Goal: Find specific page/section: Find specific page/section

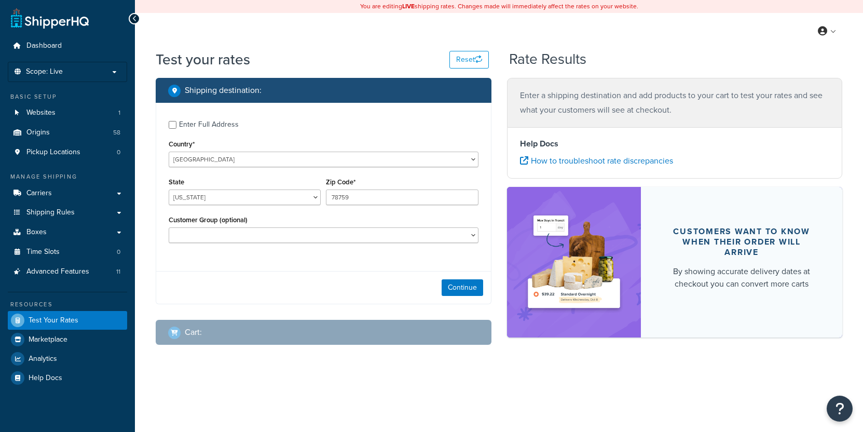
select select "TX"
click at [81, 127] on link "Origins 58" at bounding box center [67, 132] width 119 height 19
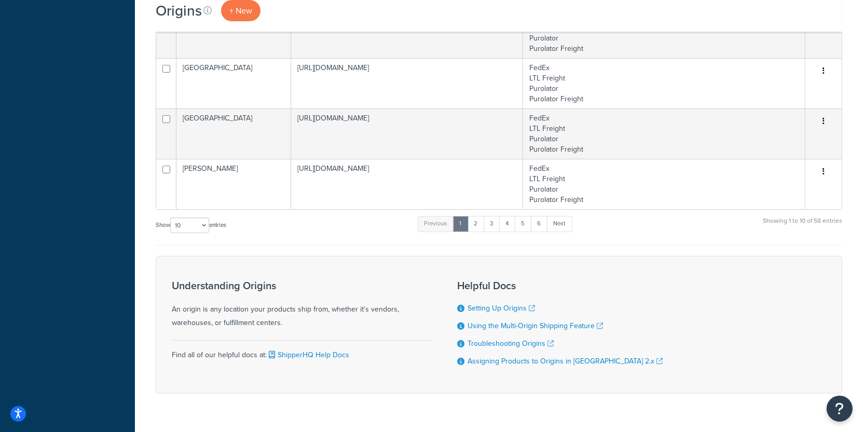
scroll to position [463, 0]
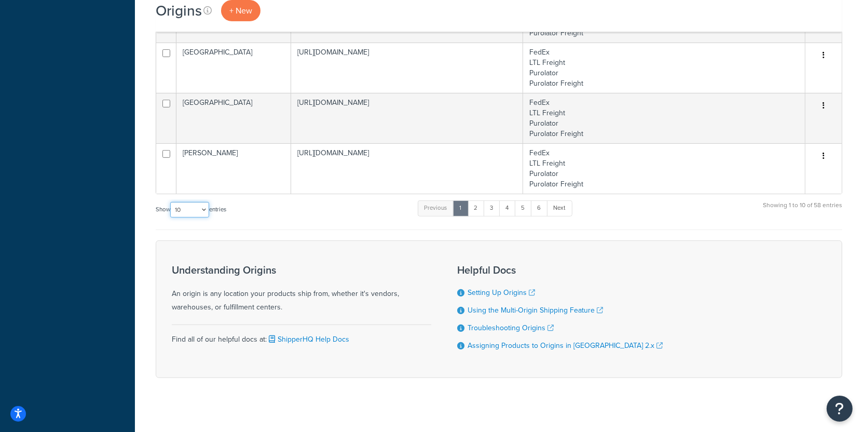
select select "1000"
click option "1000" at bounding box center [0, 0] width 0 height 0
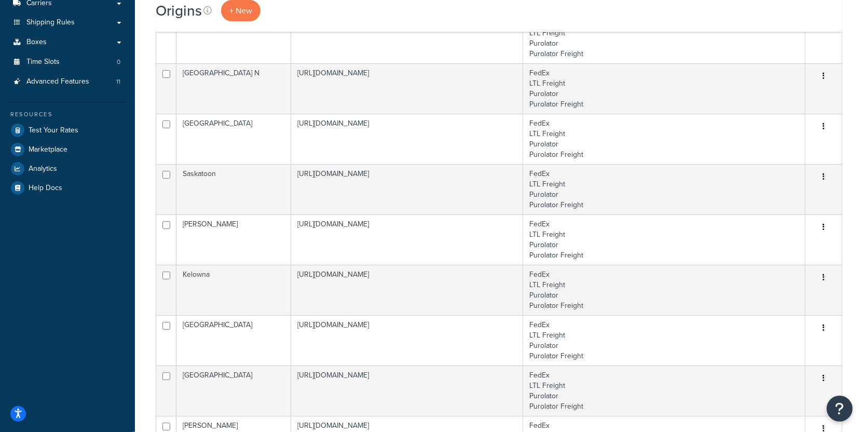
scroll to position [0, 0]
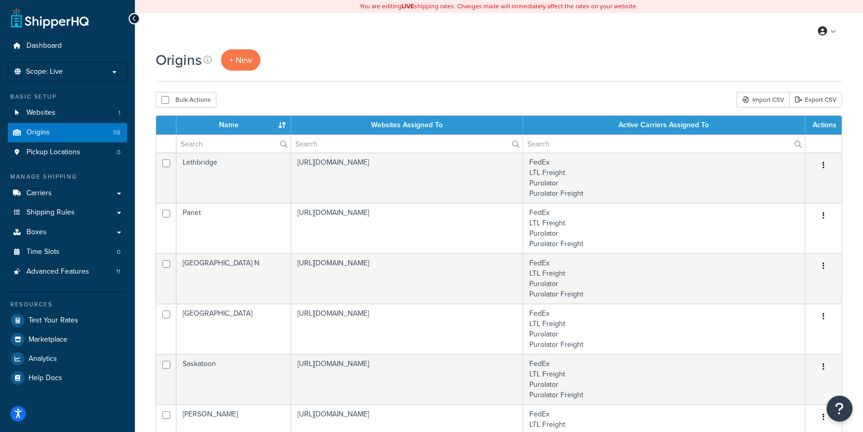
click at [106, 82] on ul "Dashboard Scope: Live Development Integration Test Basic Setup Websites 1 Origi…" at bounding box center [67, 211] width 119 height 351
click at [106, 79] on li "Scope: Live Development Integration Test" at bounding box center [67, 72] width 119 height 20
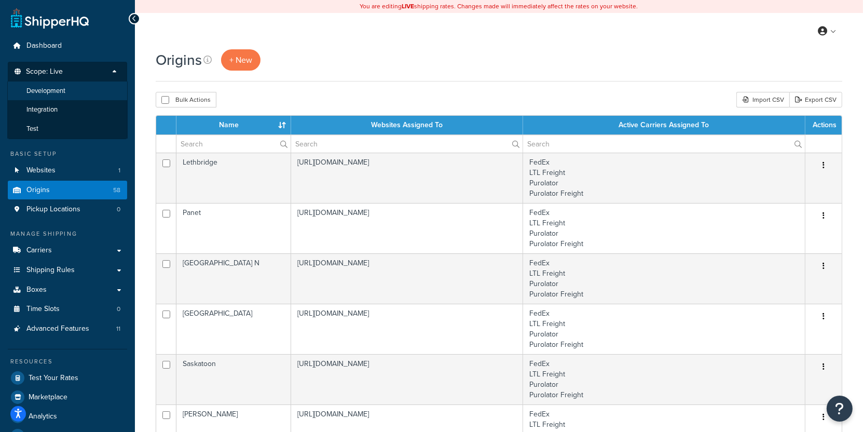
click at [93, 97] on li "Development" at bounding box center [67, 90] width 120 height 19
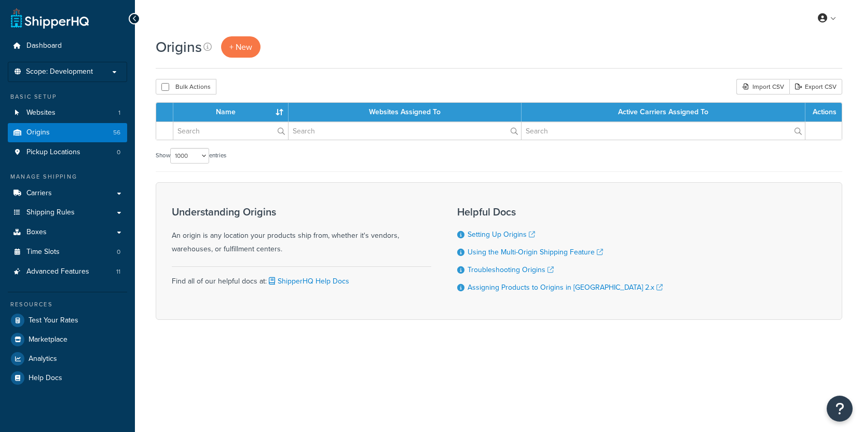
select select "1000"
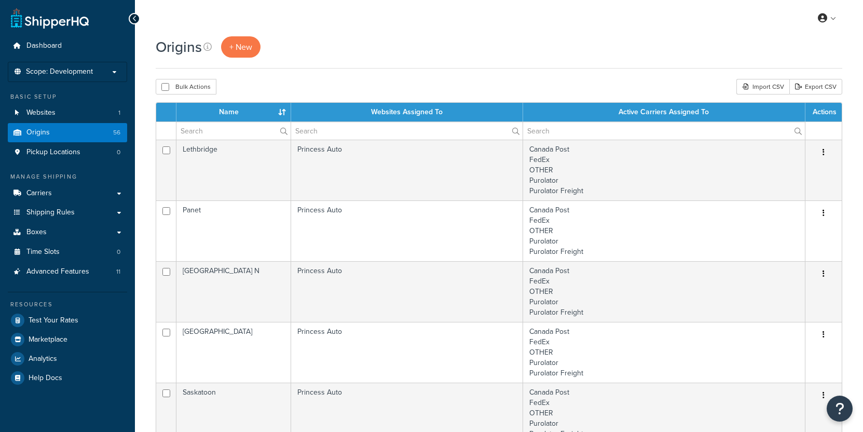
select select "1000"
click at [85, 75] on span "Scope: Development" at bounding box center [59, 71] width 67 height 9
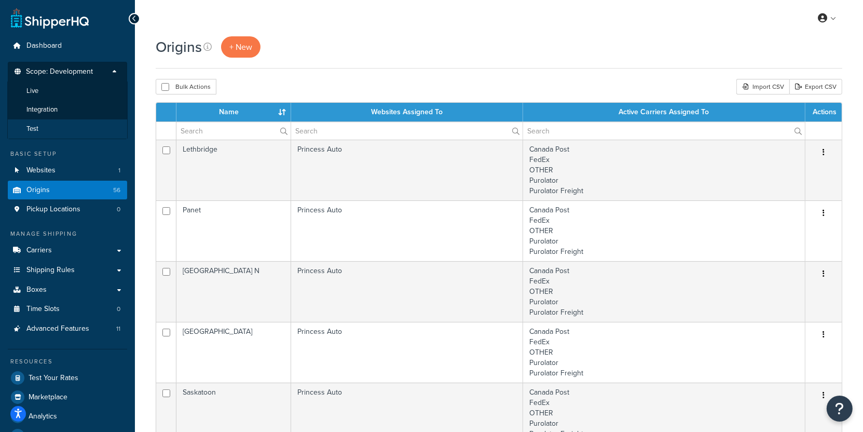
click at [62, 131] on li "Test" at bounding box center [67, 128] width 120 height 19
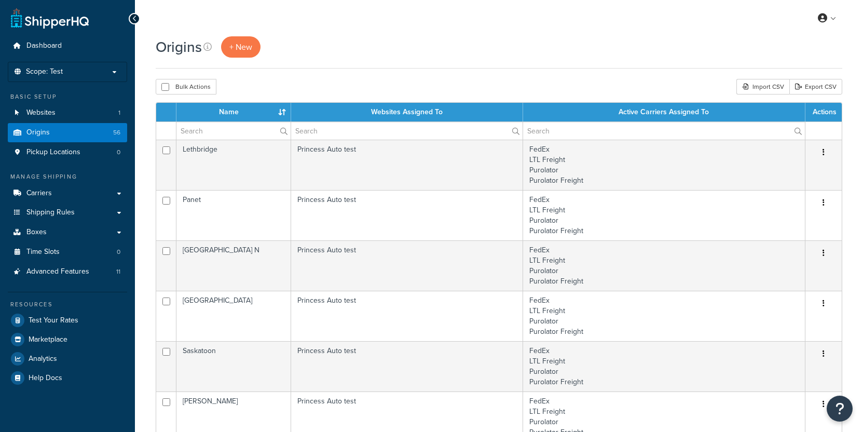
select select "1000"
click at [227, 130] on input "text" at bounding box center [233, 131] width 114 height 18
paste input "MEDICINE HAT"
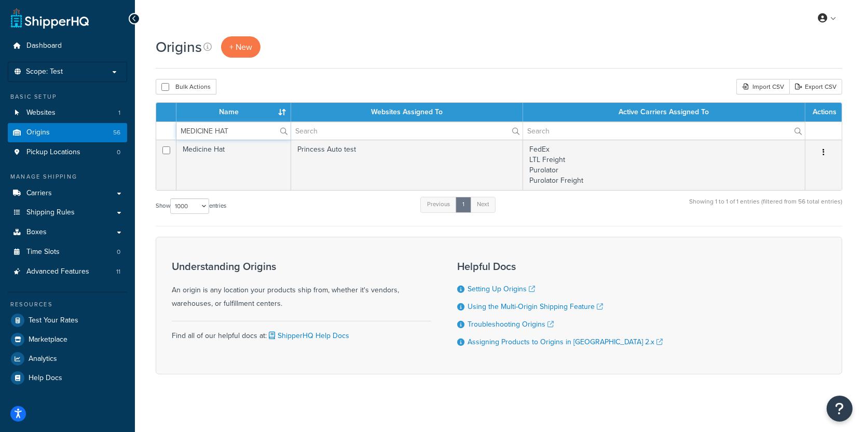
type input "MEDICINE HAT"
click at [88, 184] on link "Carriers" at bounding box center [67, 193] width 119 height 19
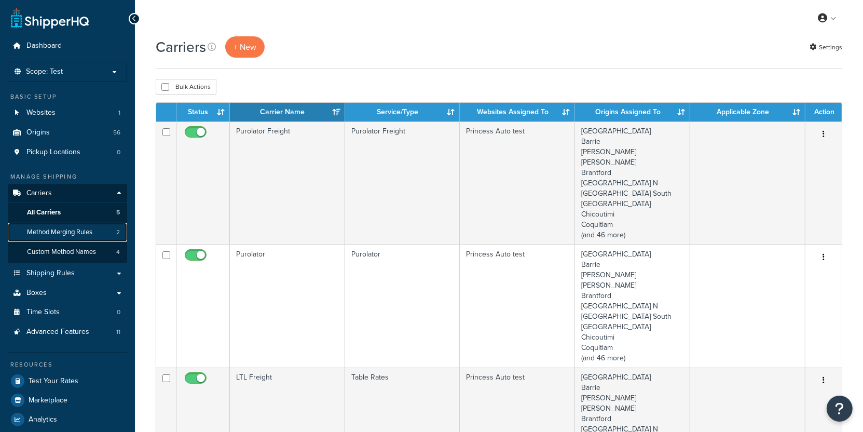
click at [105, 235] on link "Method Merging Rules 2" at bounding box center [67, 232] width 119 height 19
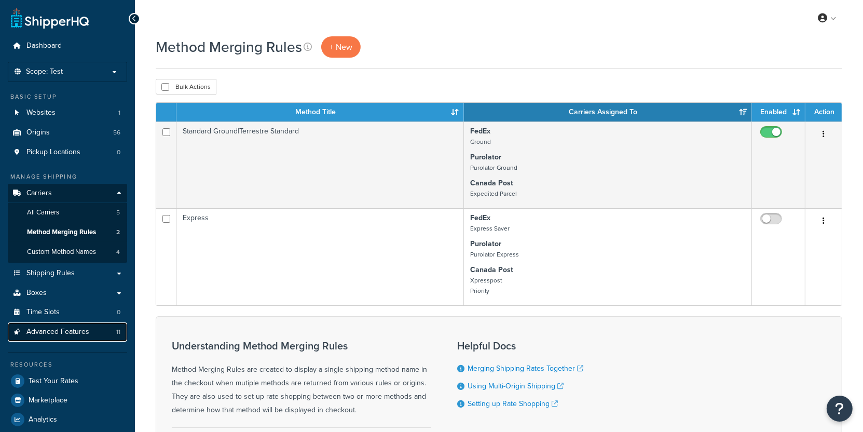
click at [116, 334] on link "Advanced Features 11" at bounding box center [67, 331] width 119 height 19
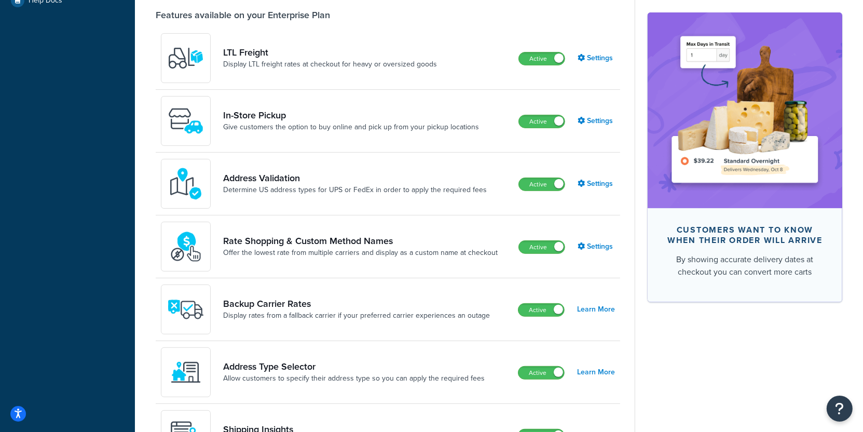
scroll to position [379, 0]
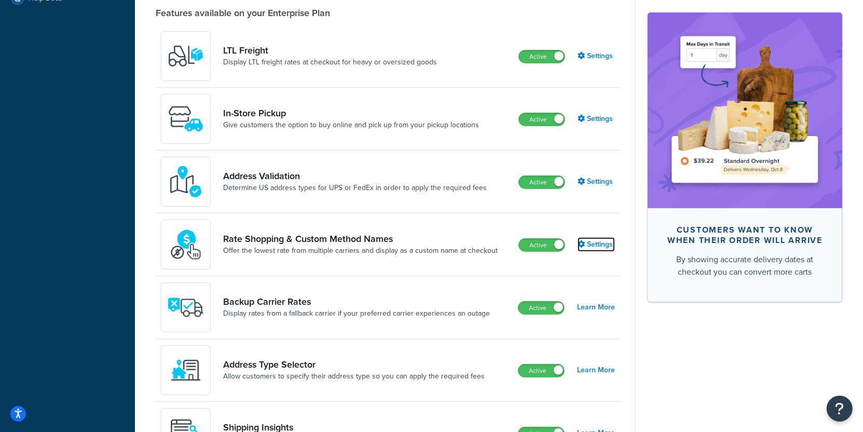
click at [598, 243] on link "Settings" at bounding box center [596, 244] width 37 height 15
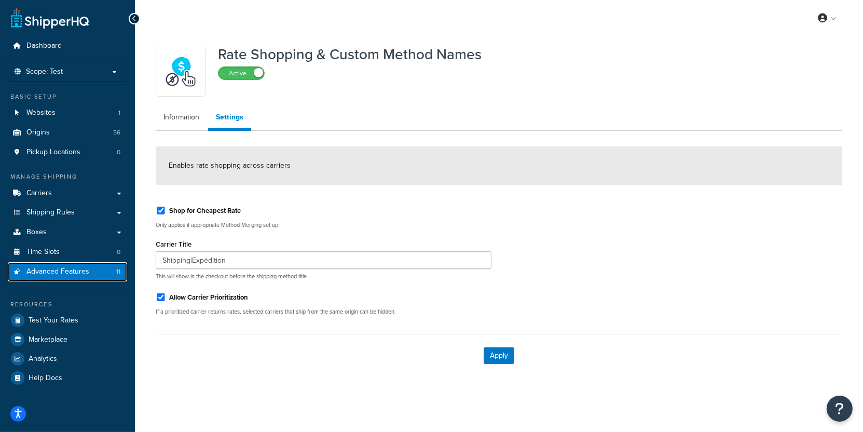
click at [85, 271] on span "Advanced Features" at bounding box center [57, 271] width 63 height 9
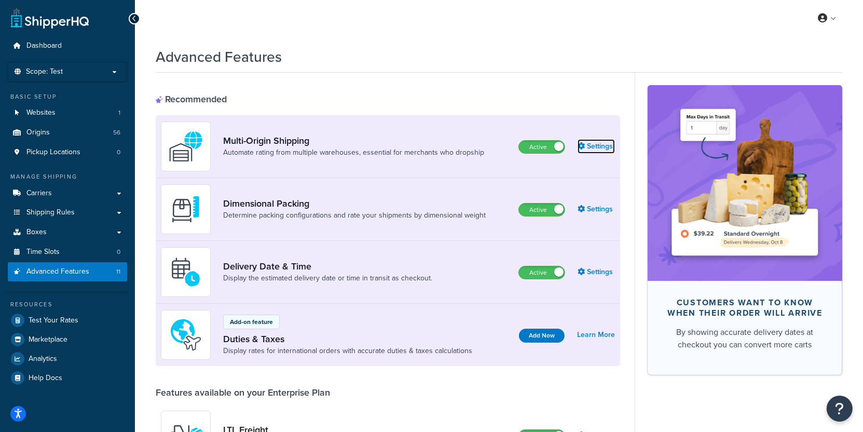
click at [595, 148] on link "Settings" at bounding box center [596, 146] width 37 height 15
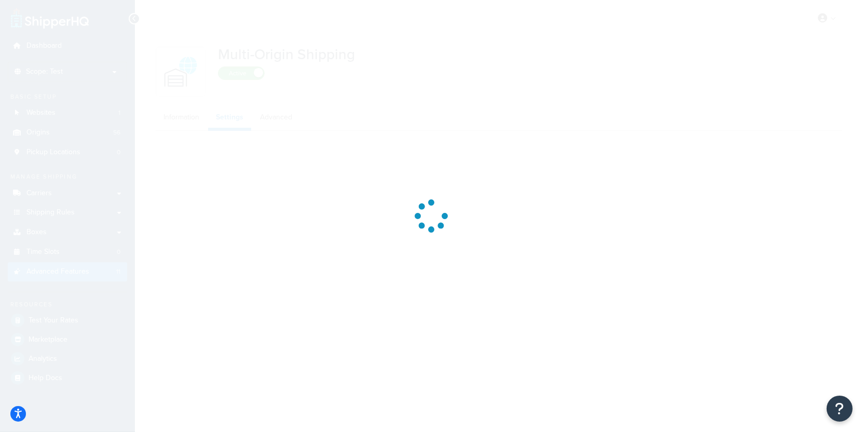
select select "false"
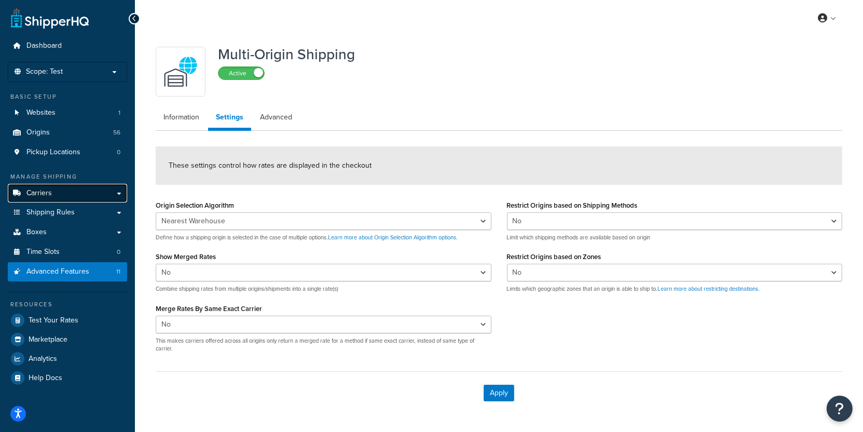
click at [71, 192] on link "Carriers" at bounding box center [67, 193] width 119 height 19
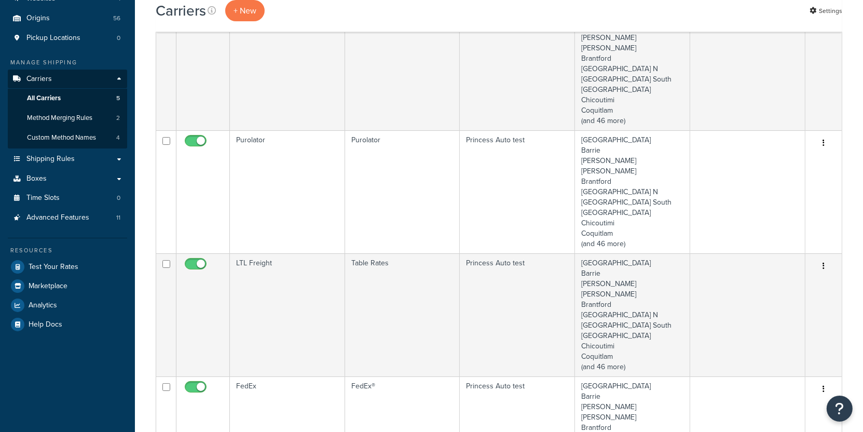
scroll to position [115, 0]
click at [111, 122] on link "Method Merging Rules 2" at bounding box center [67, 117] width 119 height 19
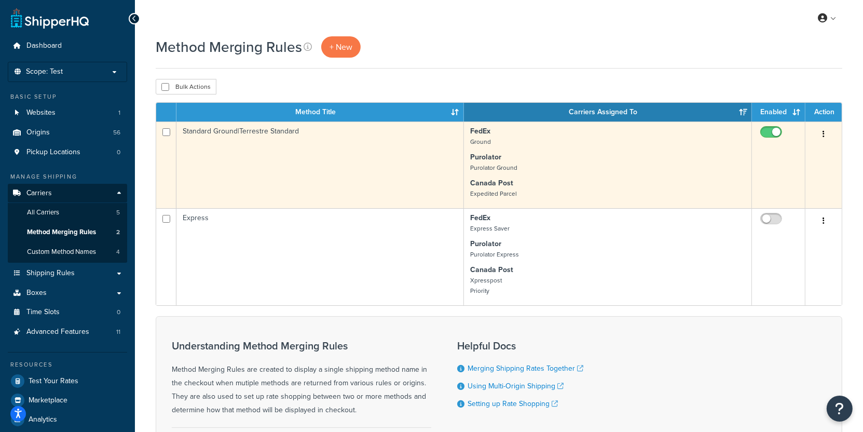
click at [406, 186] on td "Standard Ground|Terrestre Standard" at bounding box center [320, 164] width 288 height 87
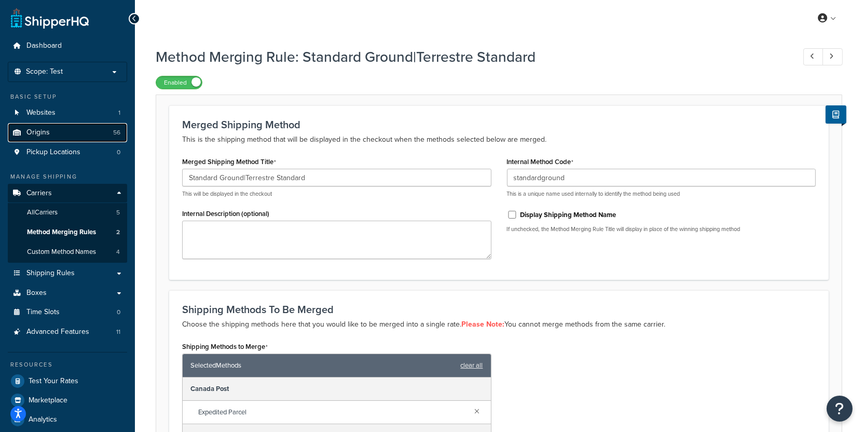
click at [77, 137] on link "Origins 56" at bounding box center [67, 132] width 119 height 19
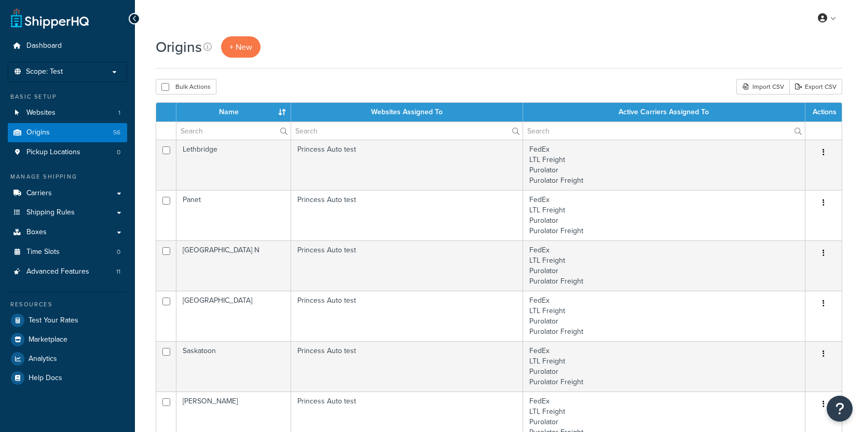
select select "1000"
click at [239, 130] on input "text" at bounding box center [233, 131] width 114 height 18
paste input "KELOWNA"
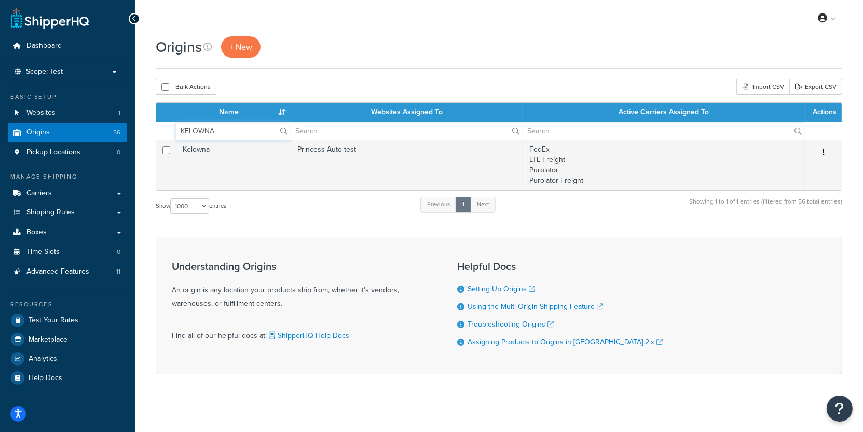
click at [246, 130] on input "KELOWNA" at bounding box center [233, 131] width 114 height 18
paste input "PRINCE [PERSON_NAME]"
type input "PRINCE [PERSON_NAME]"
